Goal: Information Seeking & Learning: Learn about a topic

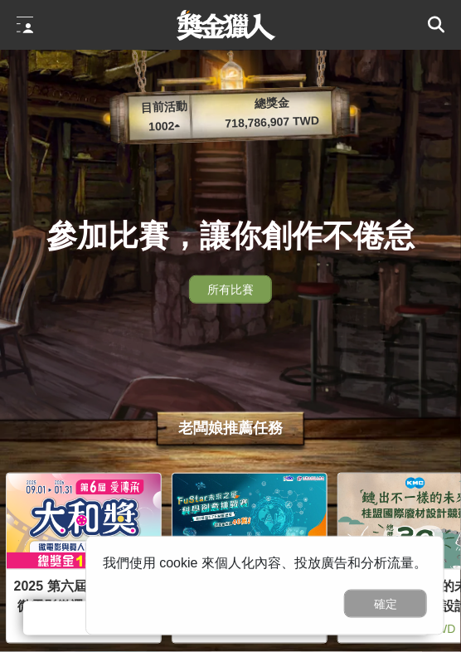
scroll to position [0, 498]
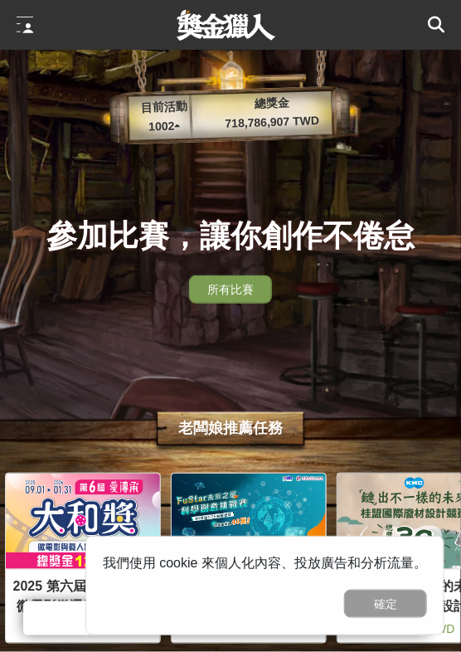
click at [431, 22] on icon at bounding box center [436, 25] width 17 height 17
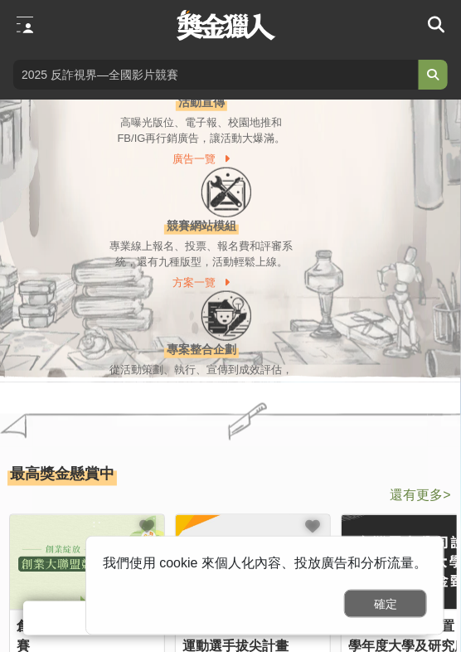
scroll to position [0, 829]
click at [392, 606] on button "確定" at bounding box center [385, 604] width 83 height 28
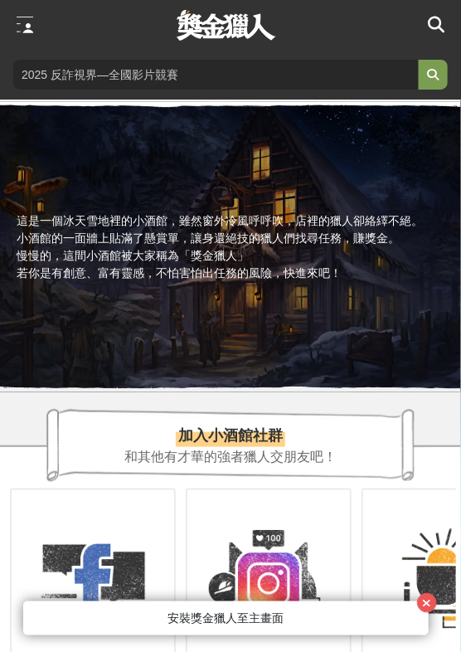
scroll to position [0, 995]
click at [41, 24] on div at bounding box center [33, 25] width 33 height 50
click at [31, 22] on div at bounding box center [25, 25] width 17 height 17
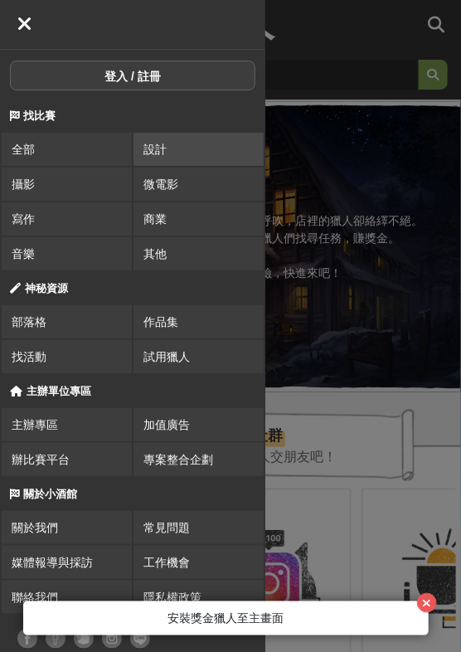
scroll to position [0, 1327]
click at [161, 144] on link "設計" at bounding box center [199, 149] width 130 height 33
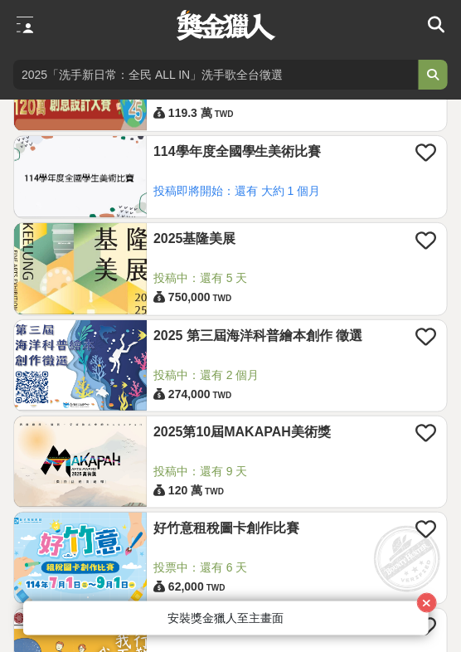
scroll to position [1282, 0]
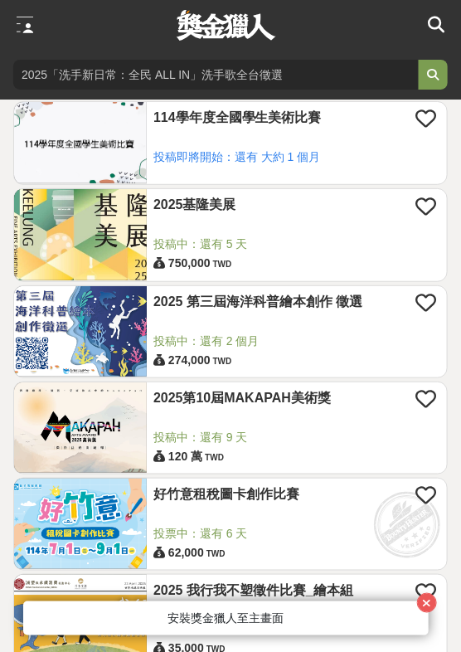
click at [110, 333] on img at bounding box center [80, 331] width 133 height 90
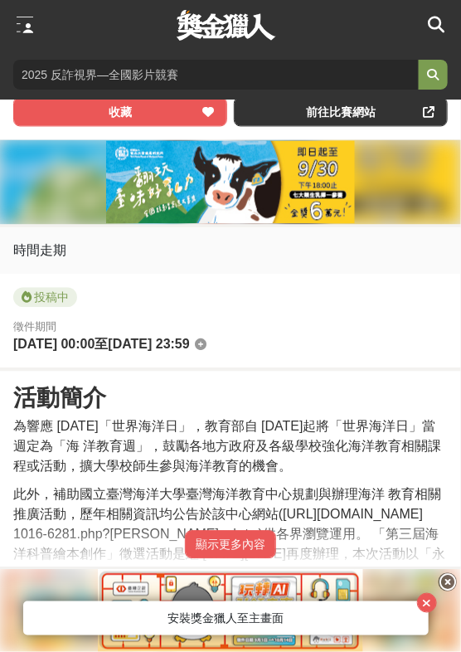
scroll to position [452, 0]
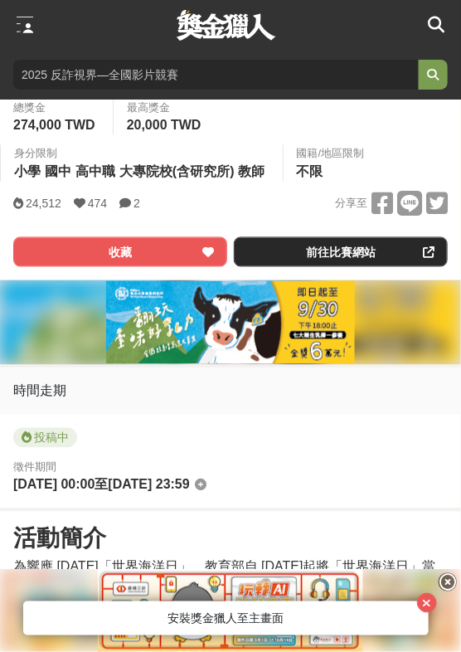
click at [351, 257] on link "前往比賽網站" at bounding box center [341, 252] width 214 height 30
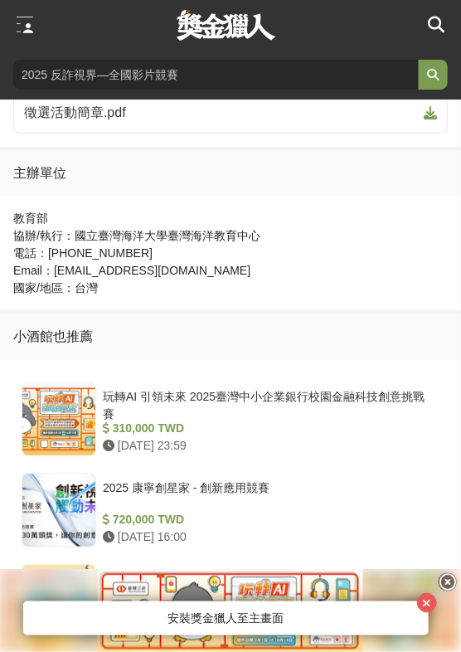
scroll to position [829, 0]
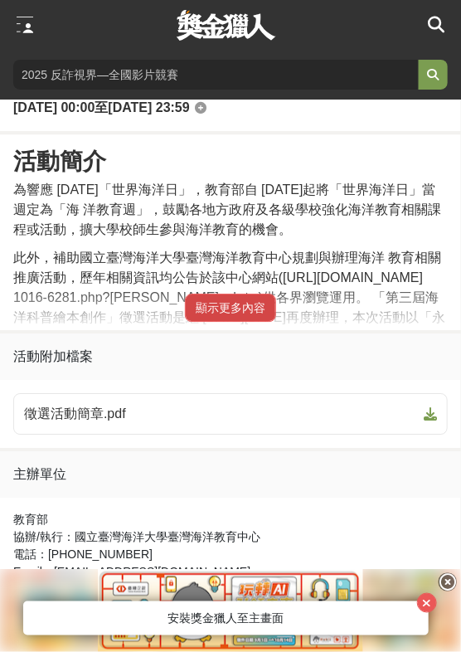
click at [218, 310] on button "顯示更多內容" at bounding box center [230, 308] width 91 height 28
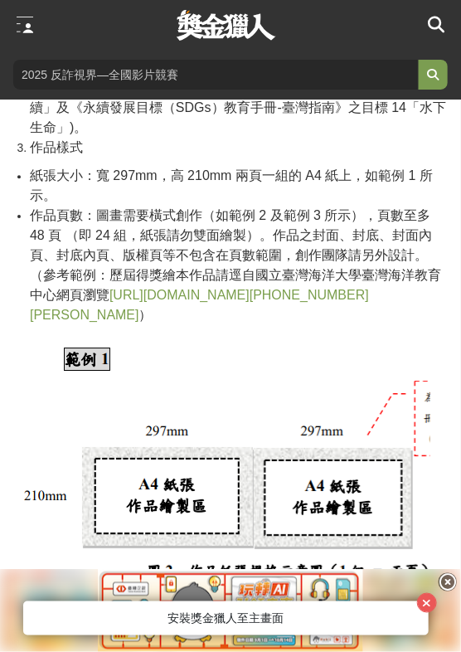
scroll to position [3468, 0]
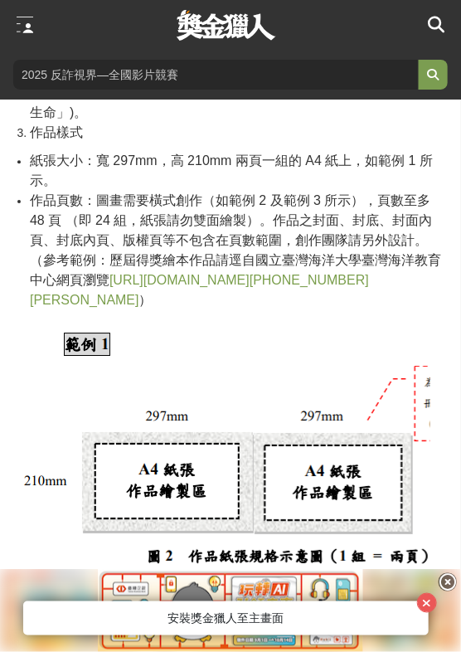
click at [253, 283] on link "https://tmec.ntou.edu.tw/p/406-1016-100118,r1457.php?Lang=zh-tw" at bounding box center [199, 290] width 339 height 34
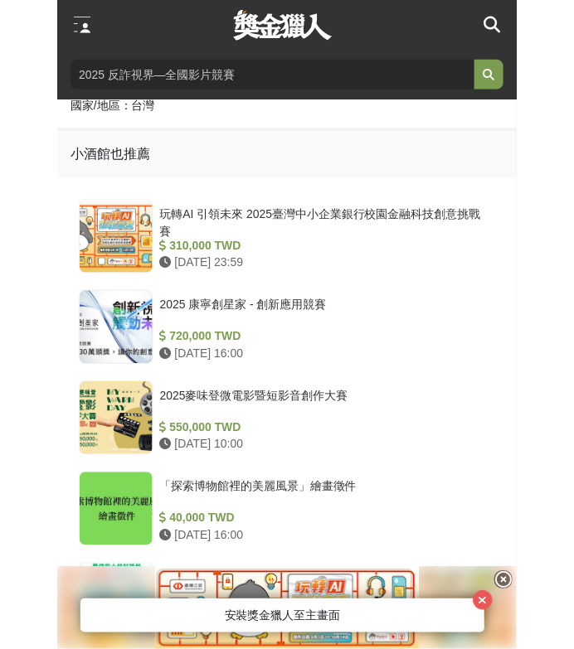
scroll to position [6786, 0]
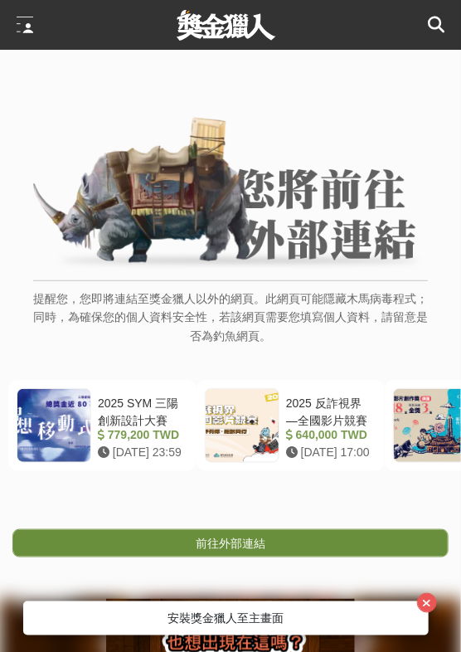
click at [264, 545] on span "前往外部連結" at bounding box center [231, 543] width 70 height 13
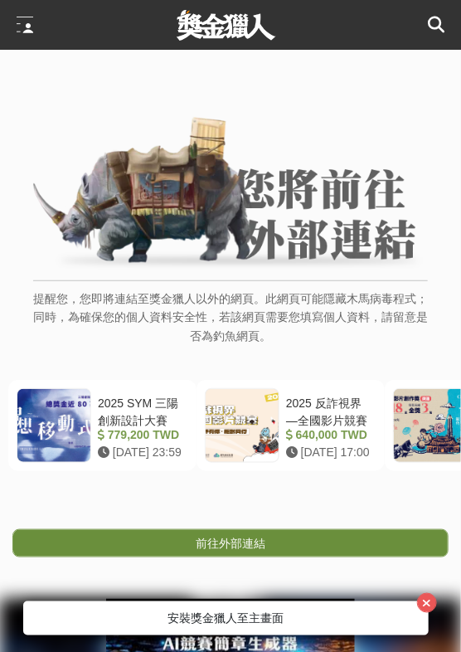
click at [256, 544] on span "前往外部連結" at bounding box center [231, 543] width 70 height 13
